Goal: Information Seeking & Learning: Learn about a topic

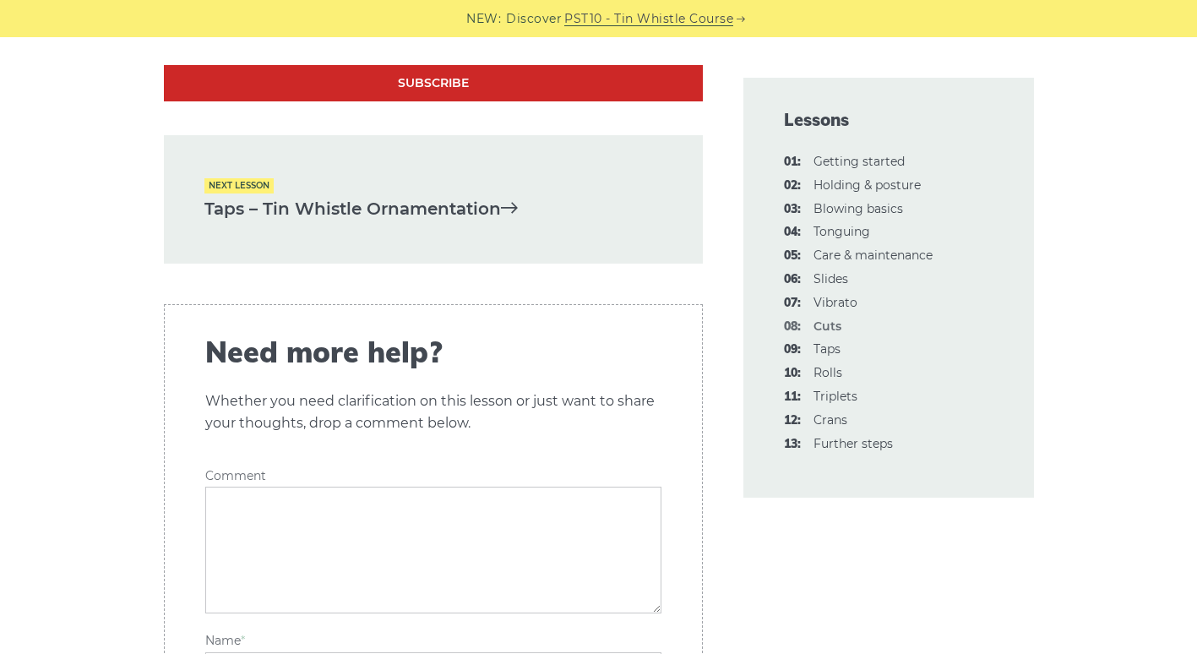
scroll to position [5277, 0]
click at [358, 208] on link "Taps – Tin Whistle Ornamentation" at bounding box center [433, 208] width 458 height 28
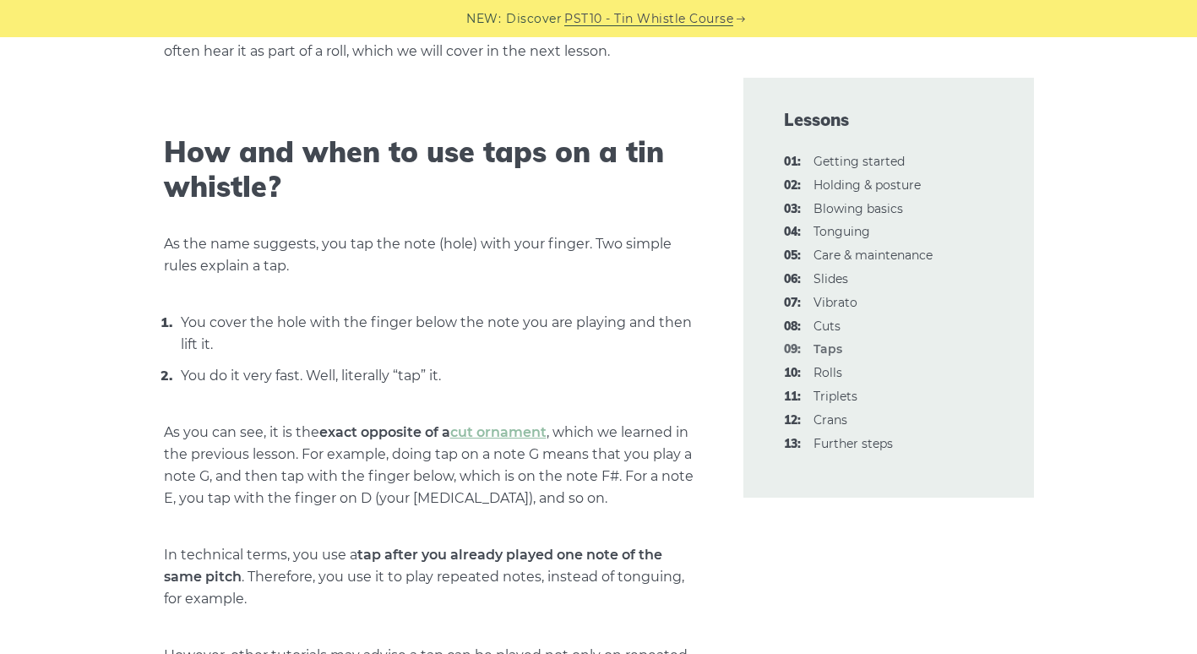
scroll to position [528, 0]
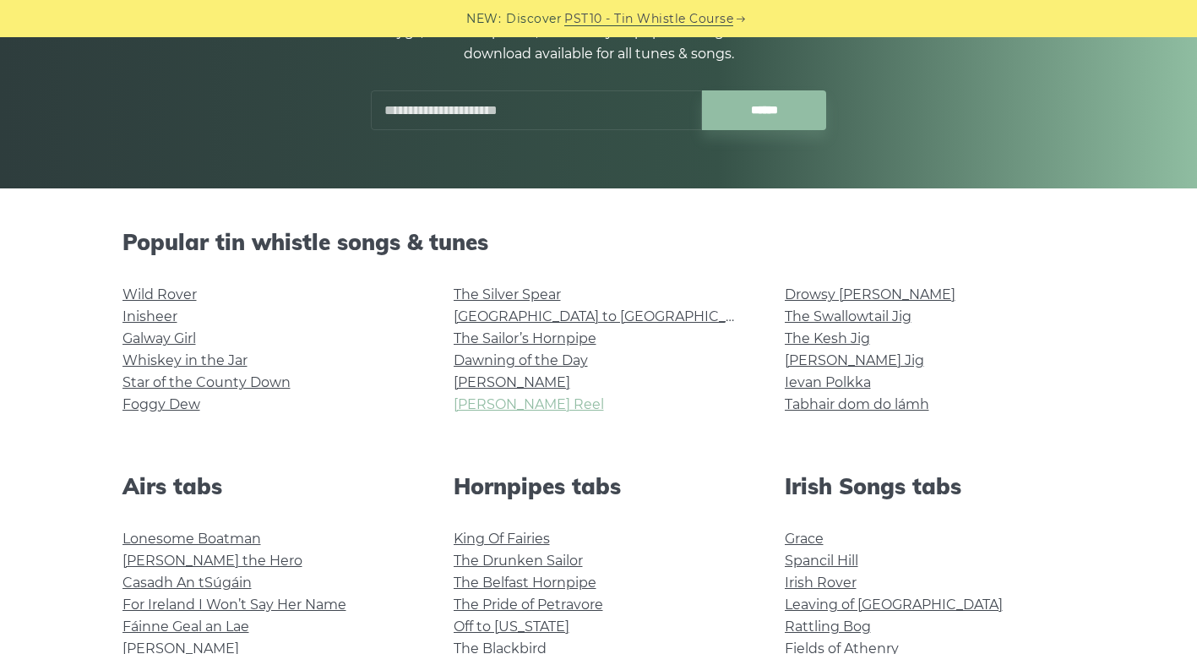
scroll to position [254, 0]
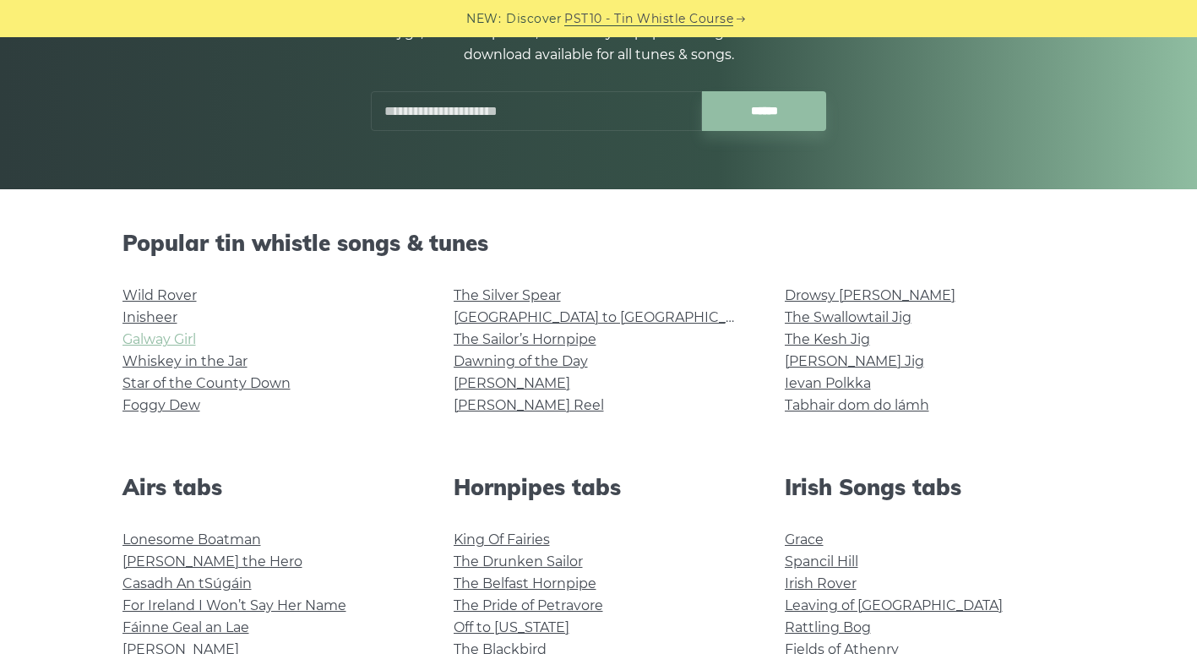
click at [172, 337] on link "Galway Girl" at bounding box center [160, 339] width 74 height 16
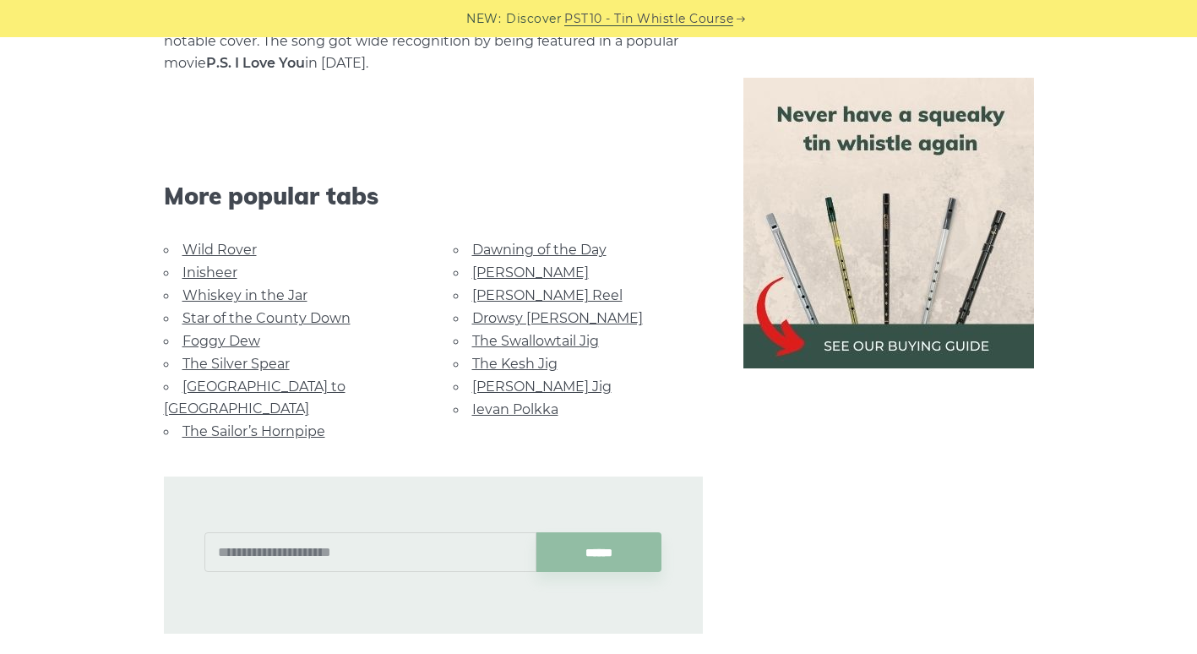
scroll to position [1122, 0]
click at [482, 378] on link "[PERSON_NAME] Jig" at bounding box center [541, 386] width 139 height 16
click at [241, 309] on link "Star of the County Down" at bounding box center [266, 317] width 168 height 16
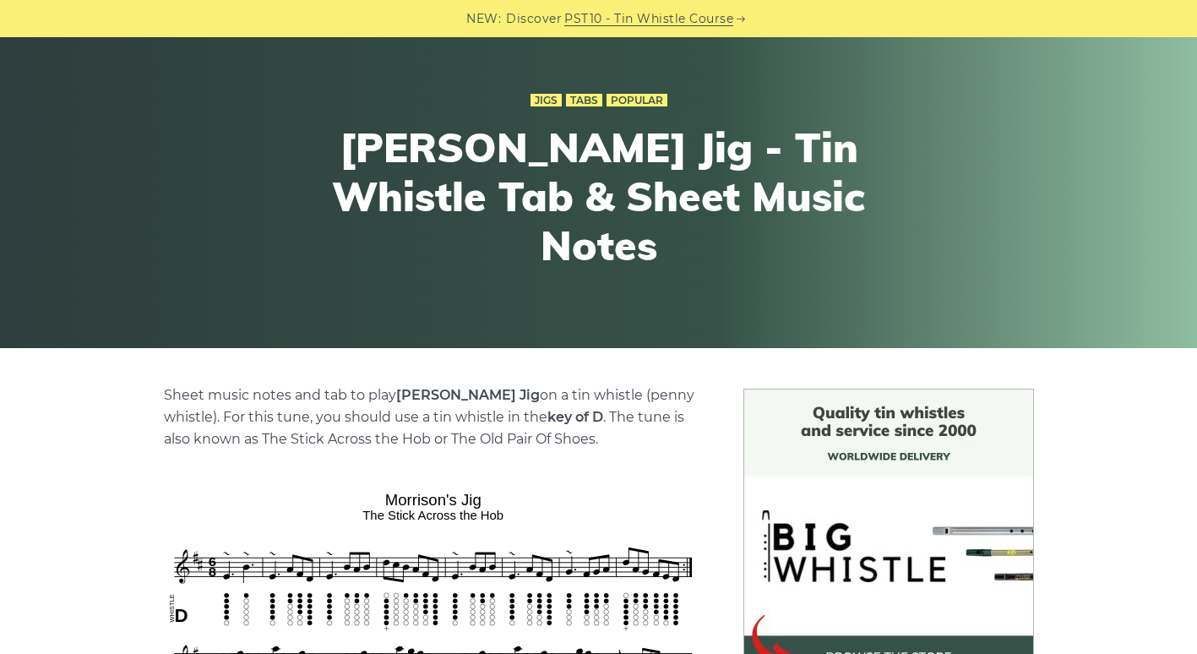
scroll to position [89, 0]
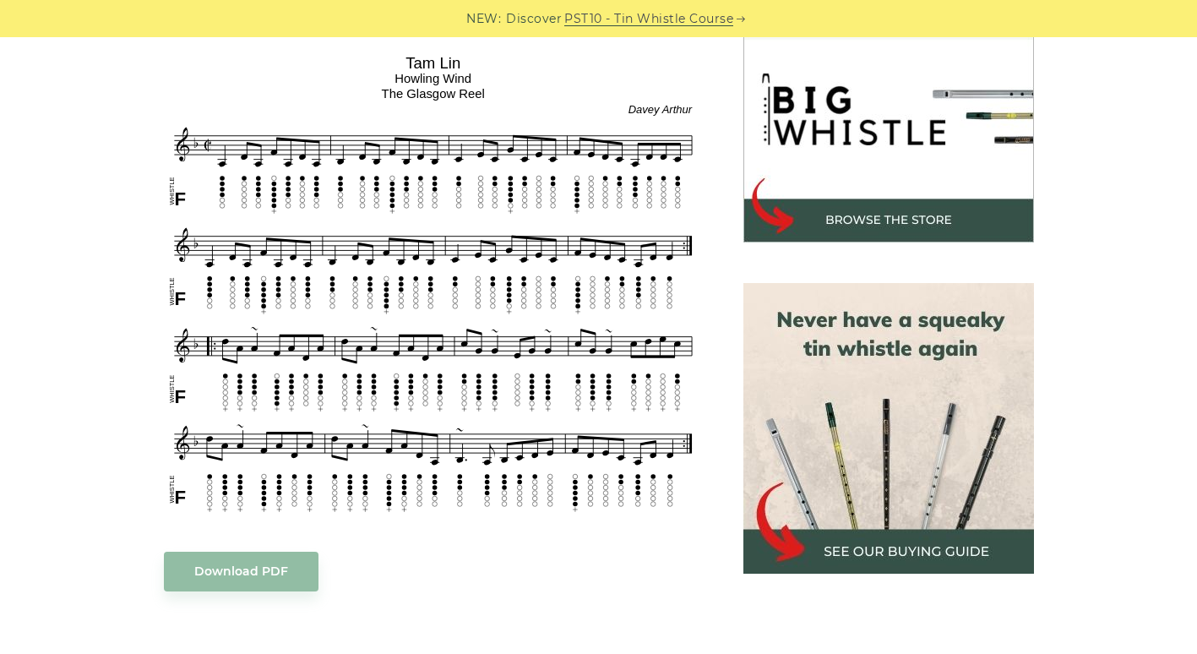
scroll to position [531, 0]
